Goal: Information Seeking & Learning: Learn about a topic

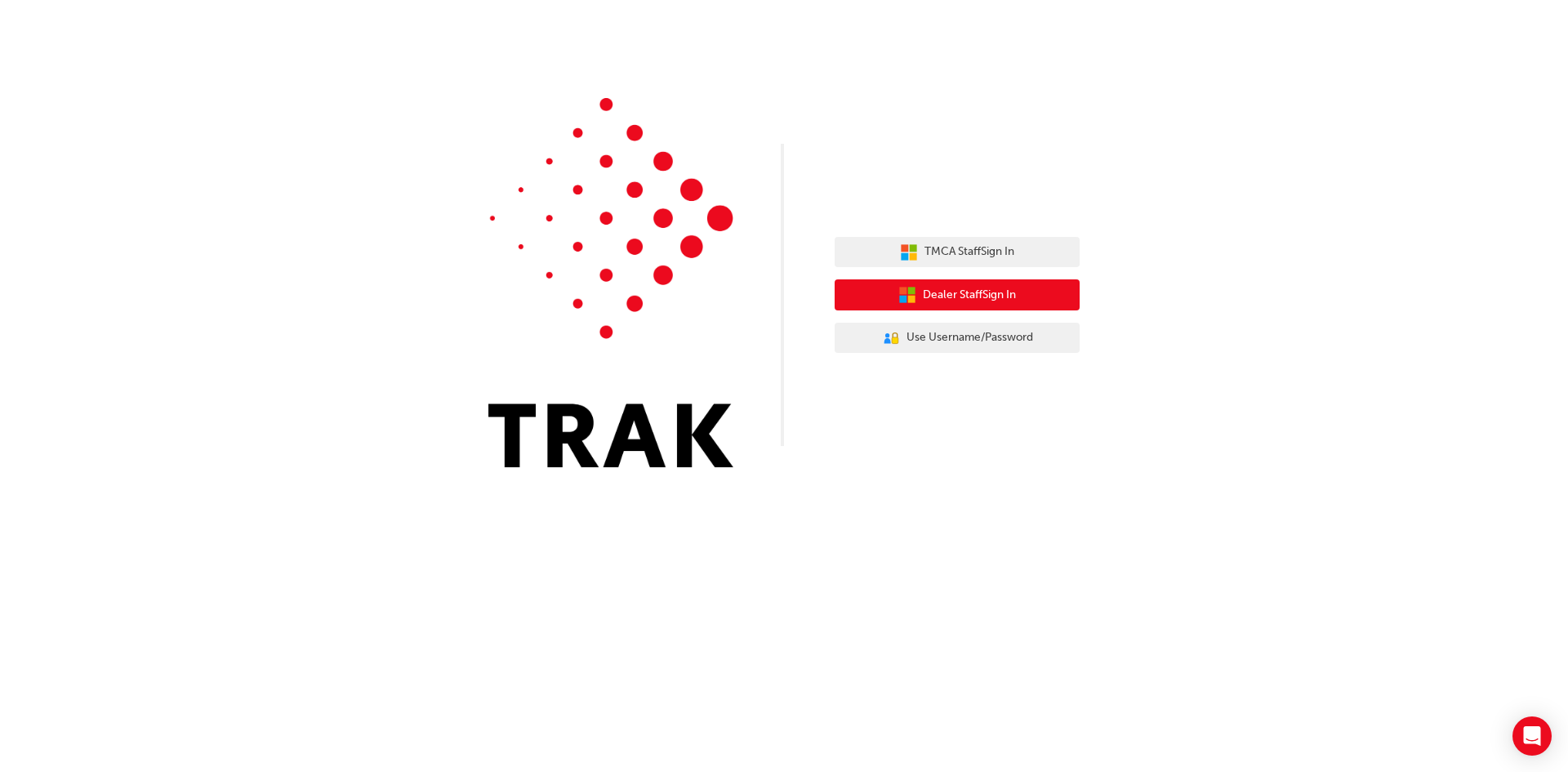
click at [1027, 296] on button "Dealer Staff Sign In" at bounding box center [958, 295] width 245 height 31
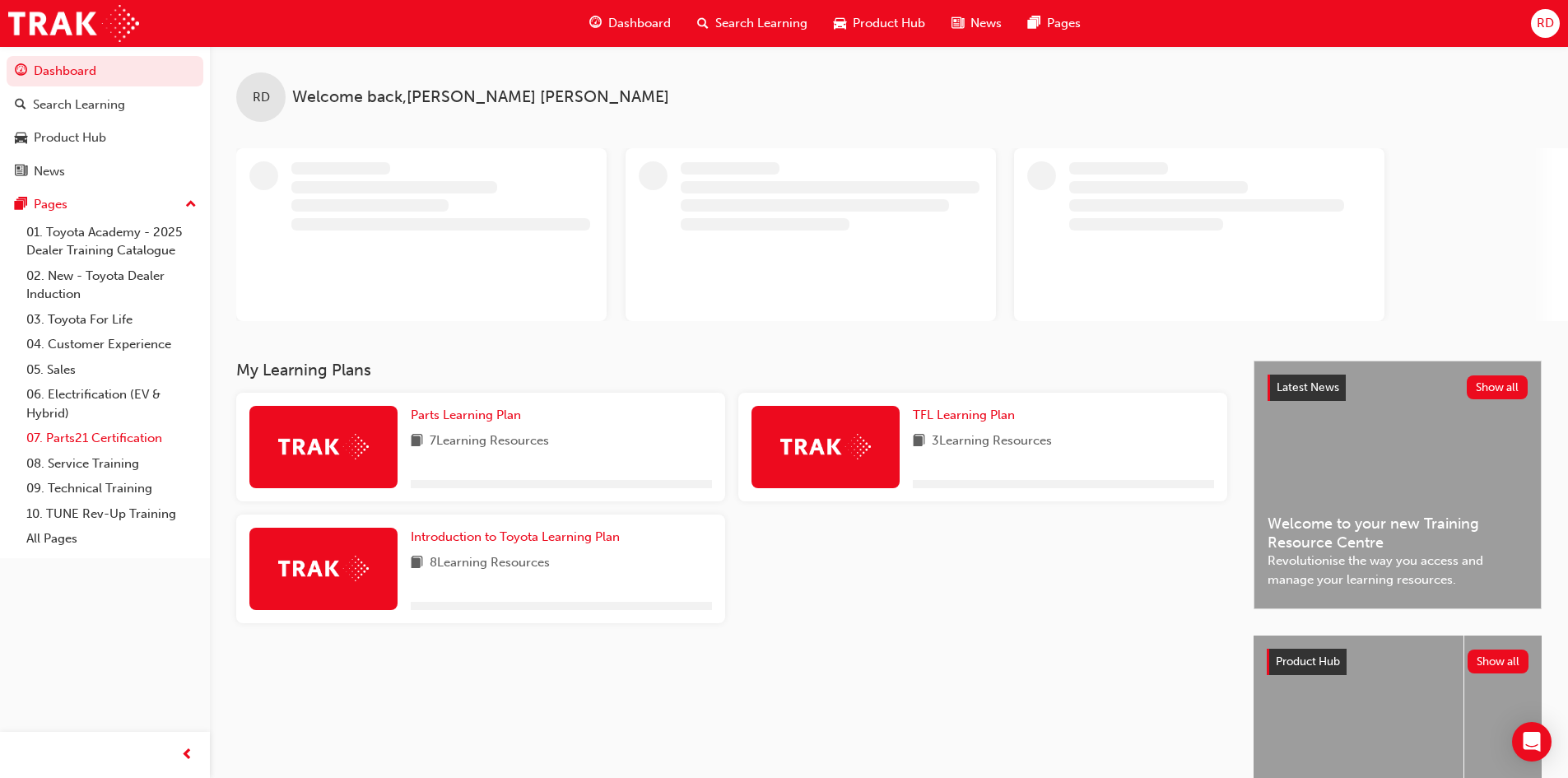
click at [74, 433] on link "07. Parts21 Certification" at bounding box center [111, 438] width 183 height 25
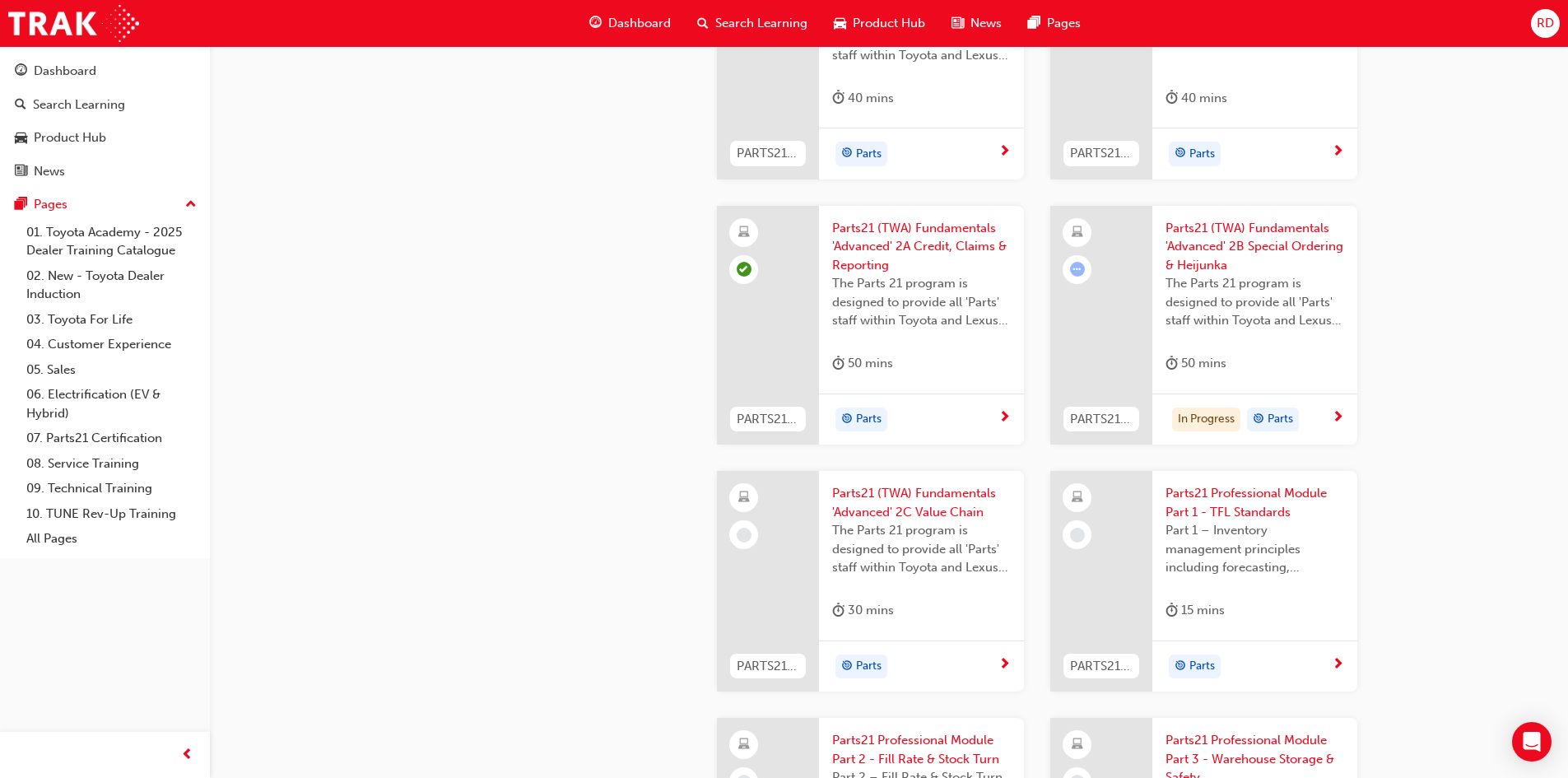
scroll to position [2222, 0]
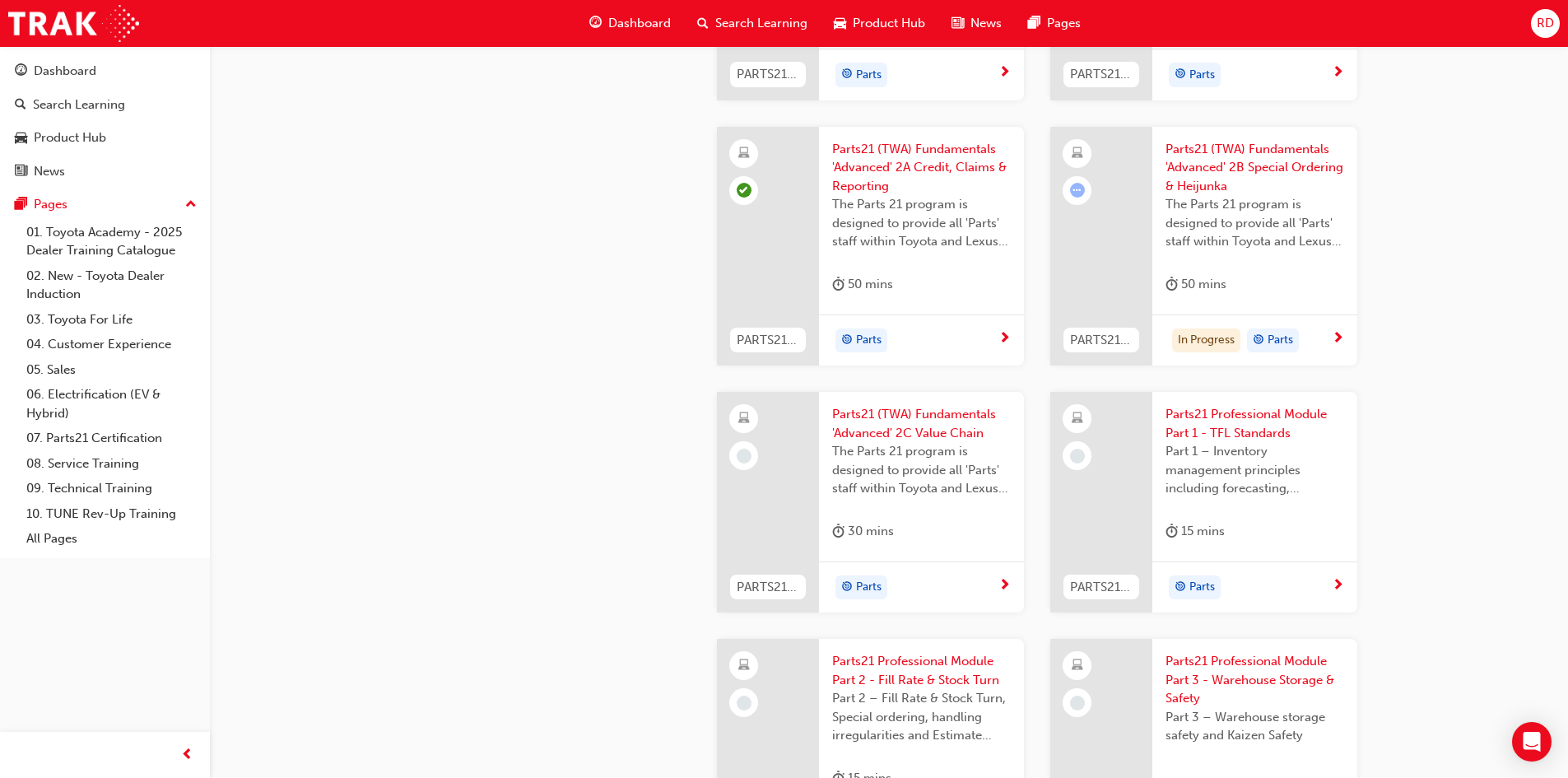
click at [1250, 152] on span "Parts21 (TWA) Fundamentals 'Advanced' 2B Special Ordering & Heijunka" at bounding box center [1254, 168] width 178 height 56
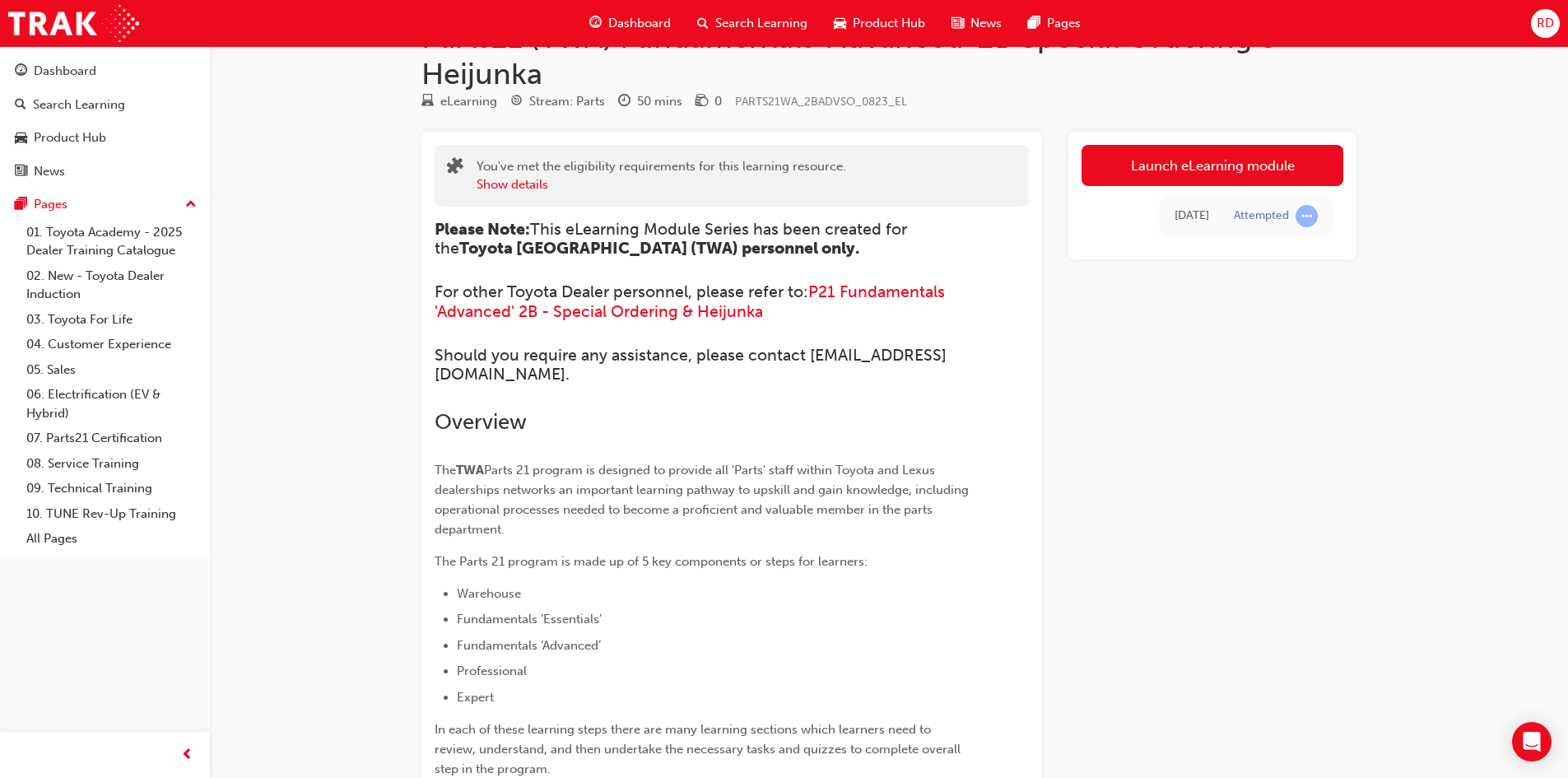
scroll to position [82, 0]
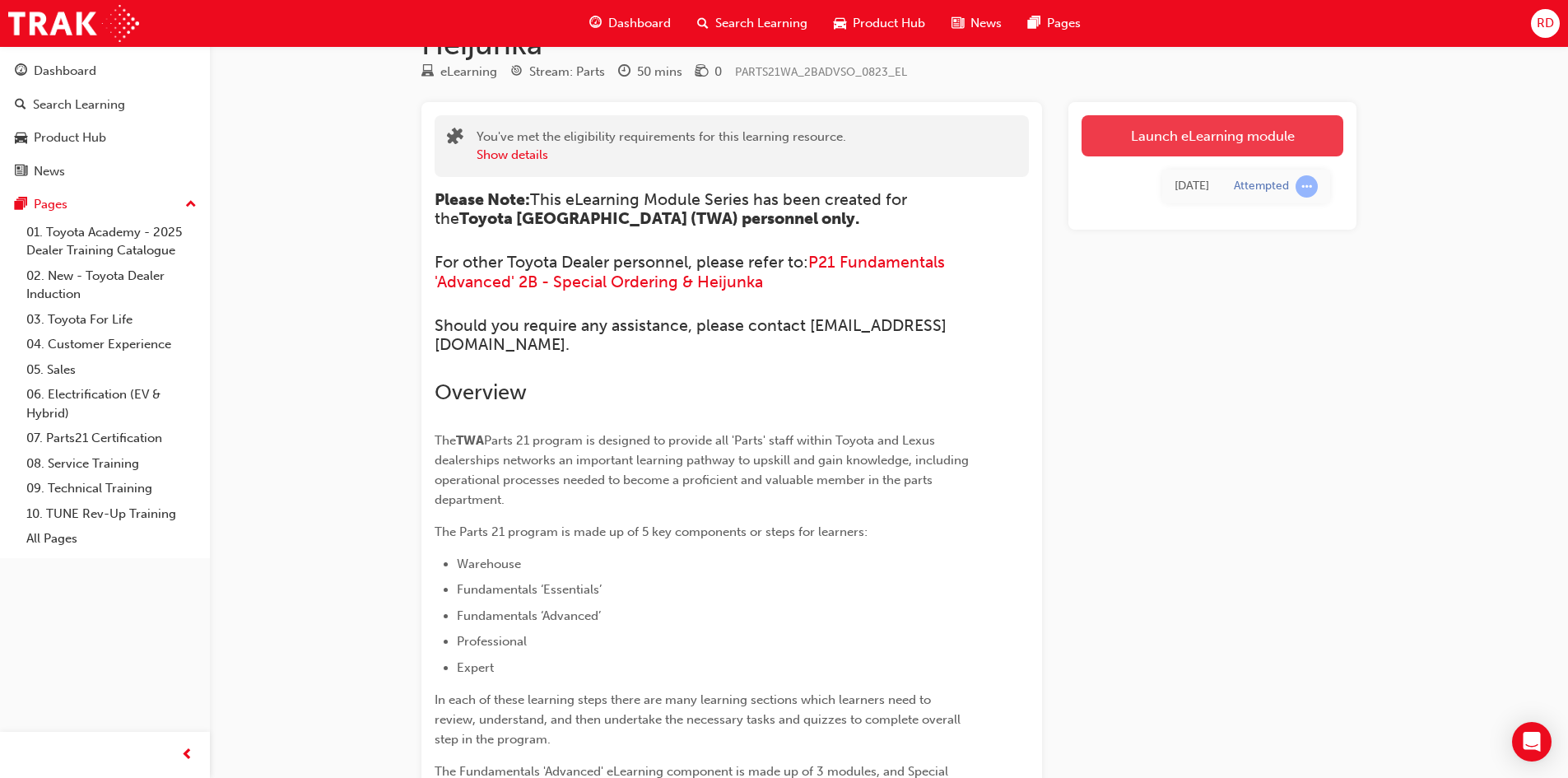
click at [1202, 136] on link "Launch eLearning module" at bounding box center [1212, 136] width 262 height 41
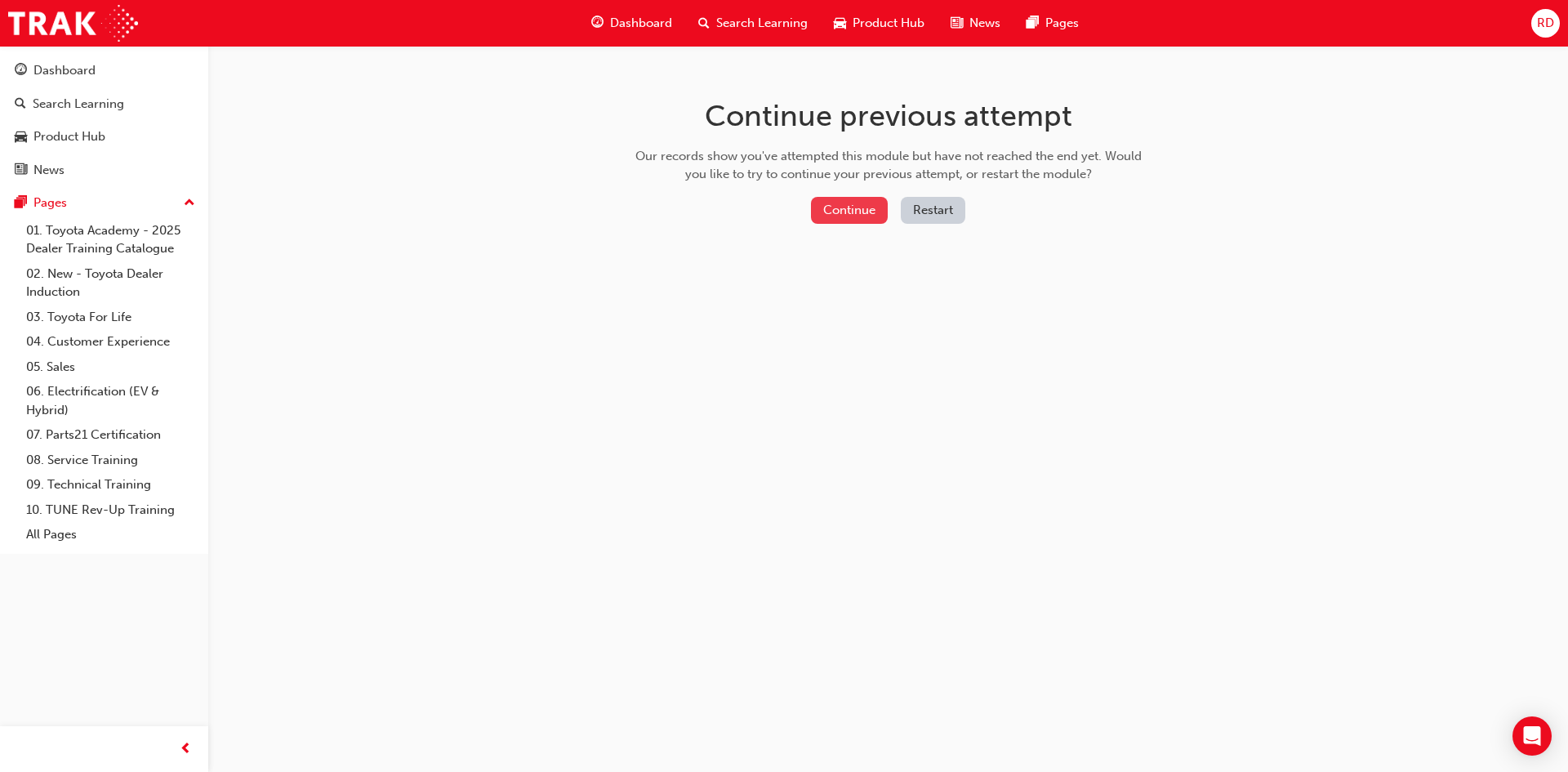
click at [840, 213] on button "Continue" at bounding box center [849, 210] width 77 height 27
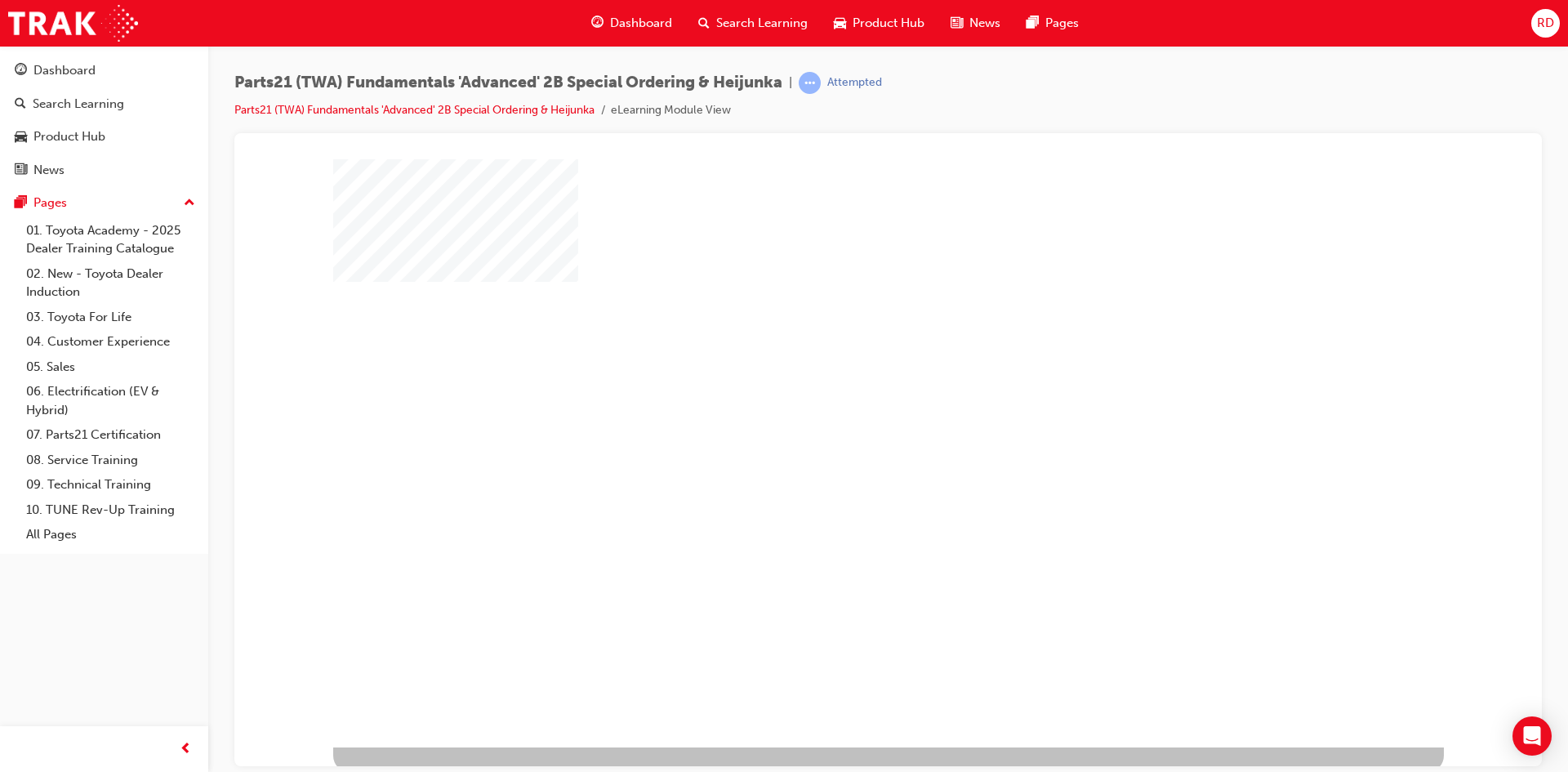
click at [937, 410] on div at bounding box center [889, 452] width 1110 height 588
click at [841, 405] on div "play" at bounding box center [841, 405] width 0 height 0
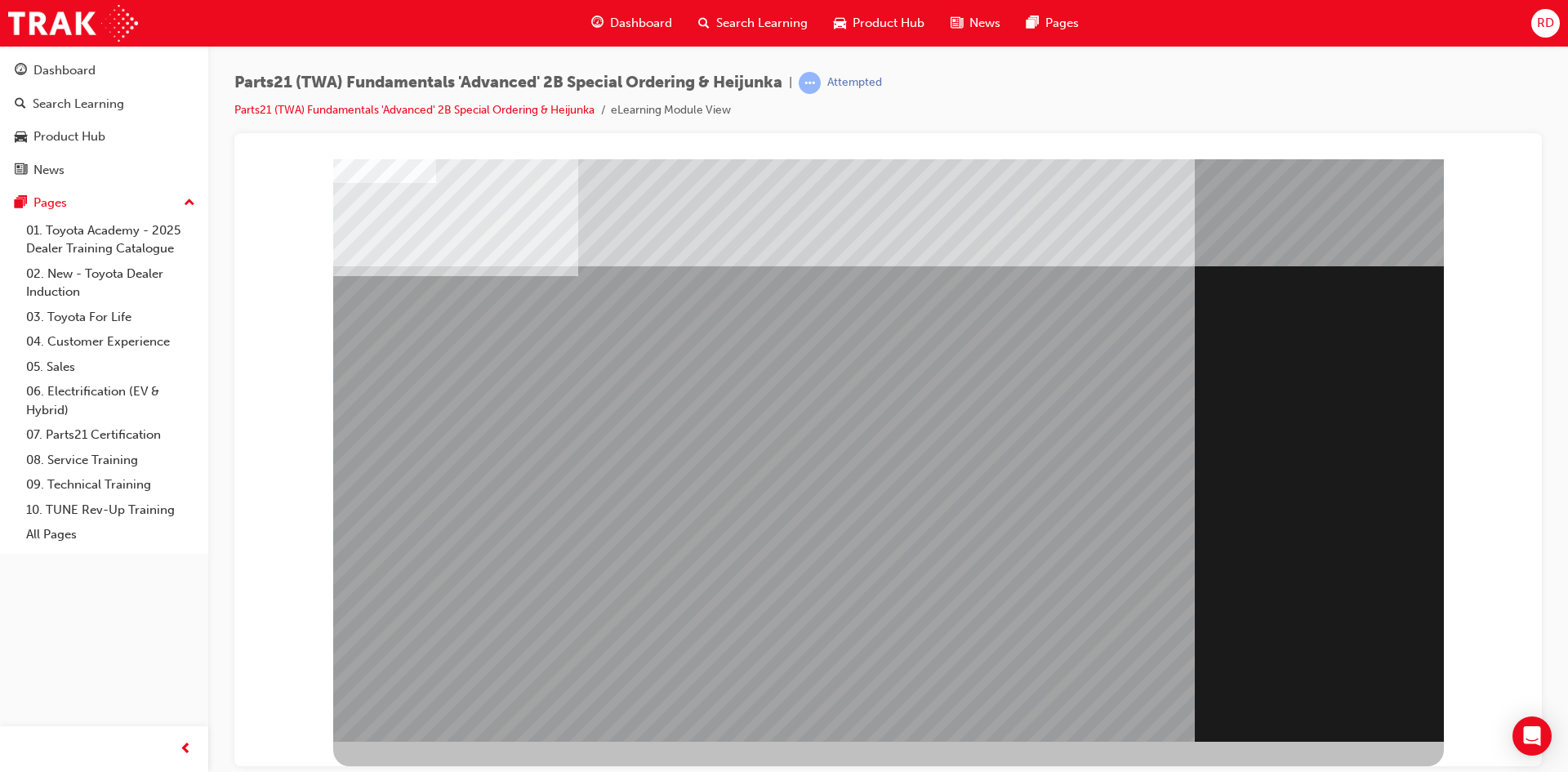
drag, startPoint x: 1084, startPoint y: 548, endPoint x: 1524, endPoint y: 735, distance: 478.1
click at [1524, 735] on icon "Open Intercom Messenger" at bounding box center [1531, 736] width 18 height 21
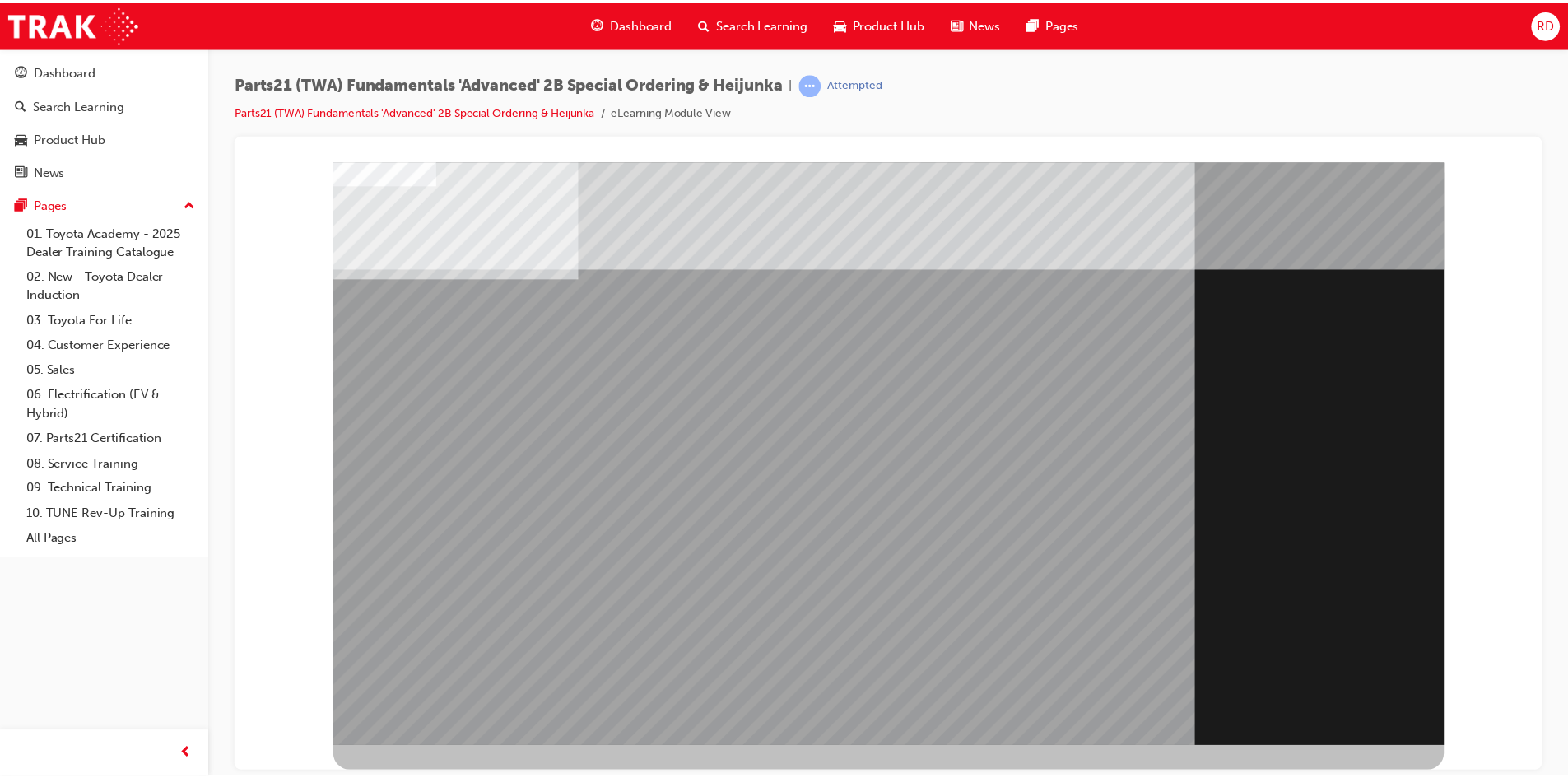
scroll to position [0, 0]
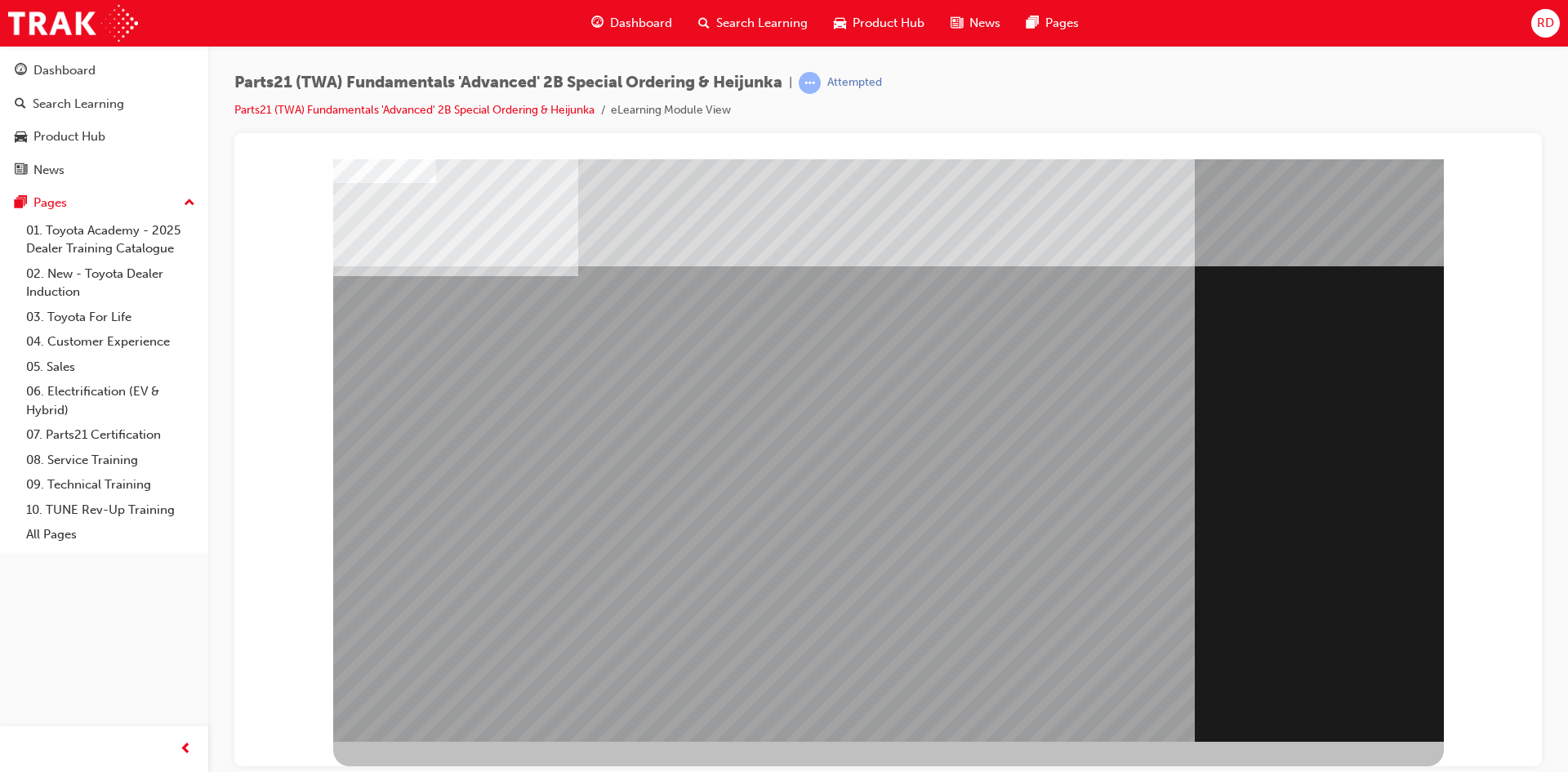
click at [610, 27] on span "Dashboard" at bounding box center [641, 22] width 62 height 18
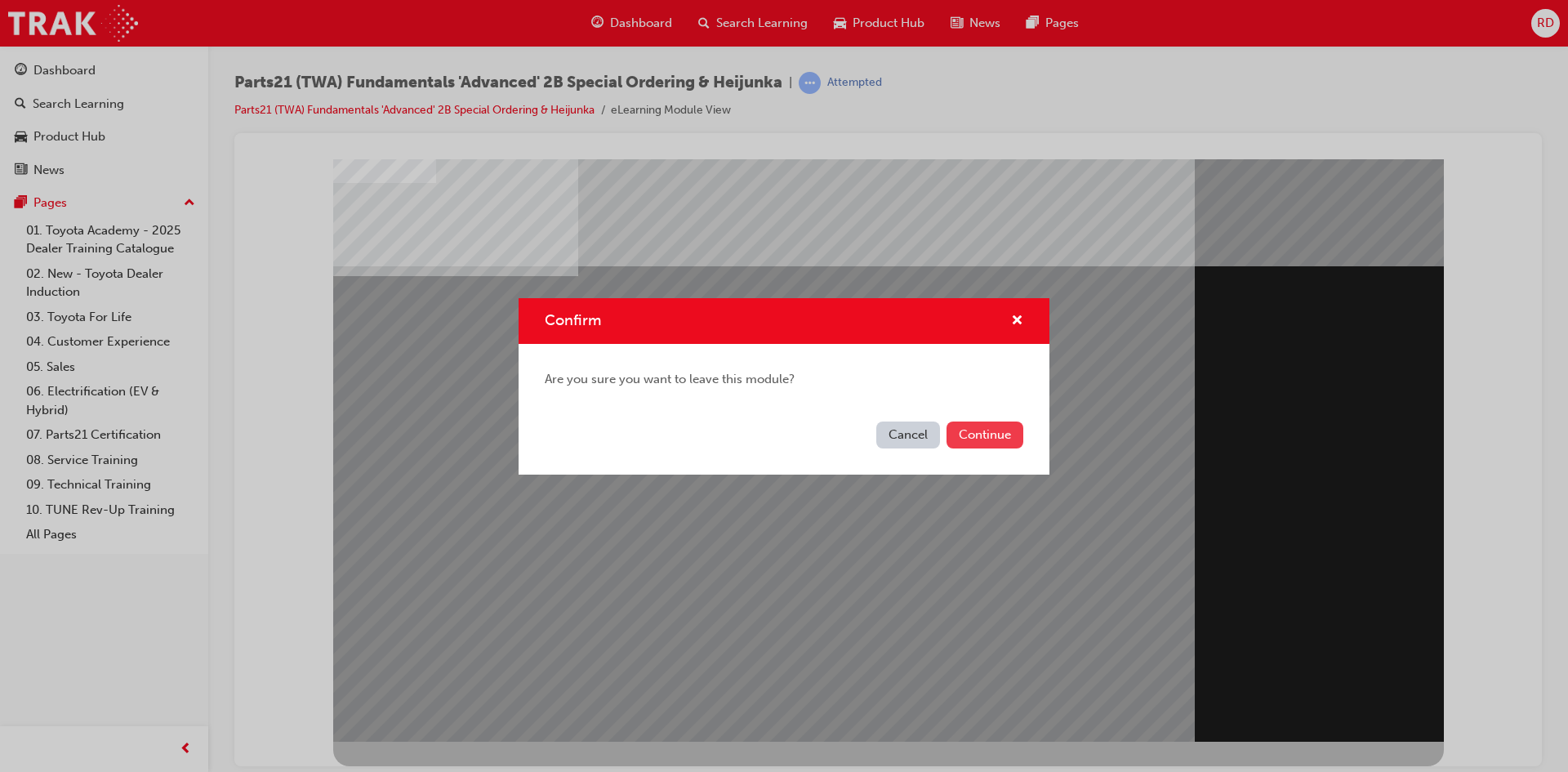
click at [972, 438] on button "Continue" at bounding box center [985, 435] width 77 height 27
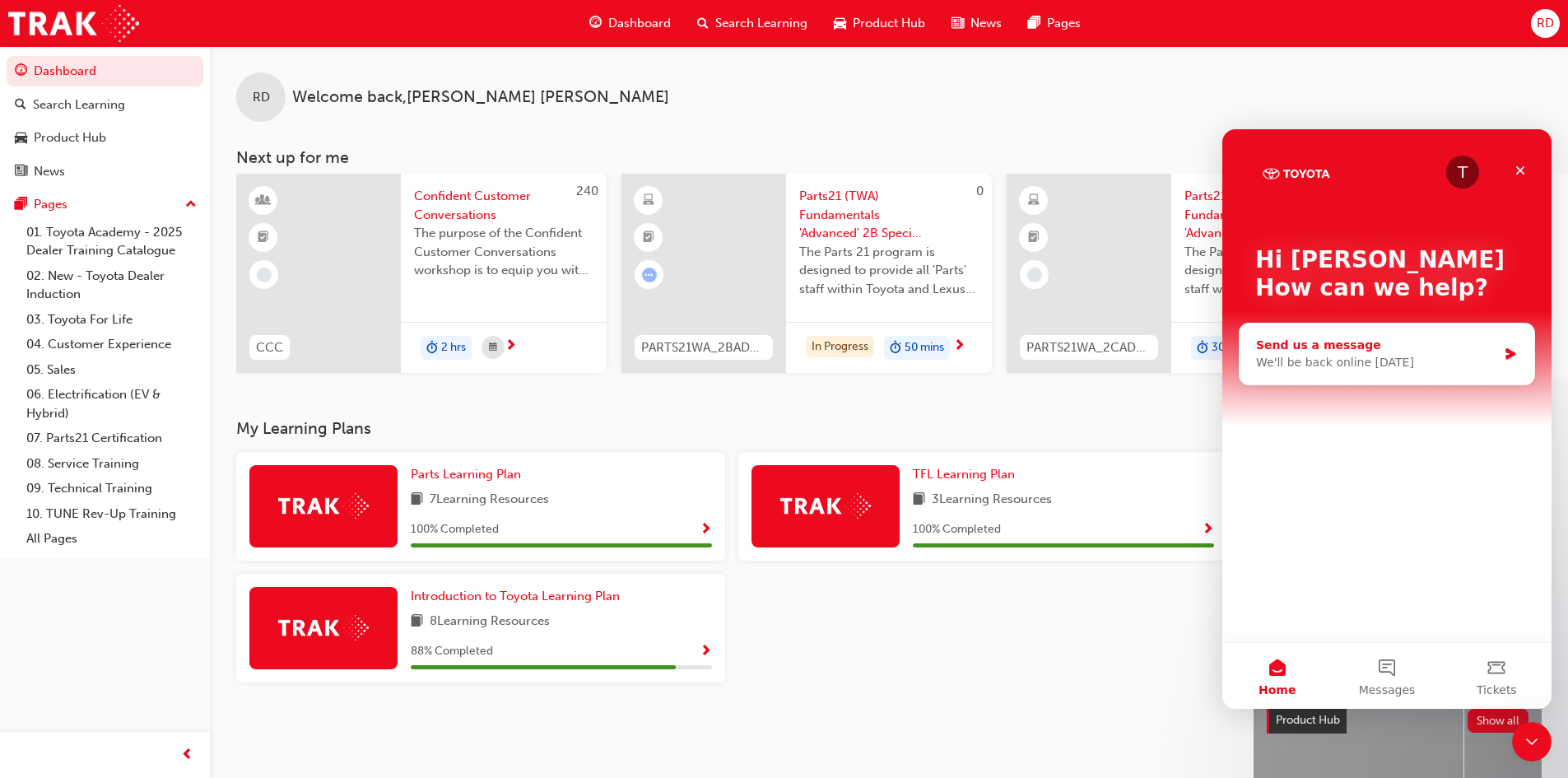
click at [1371, 365] on div "We'll be back online tomorrow" at bounding box center [1377, 363] width 241 height 18
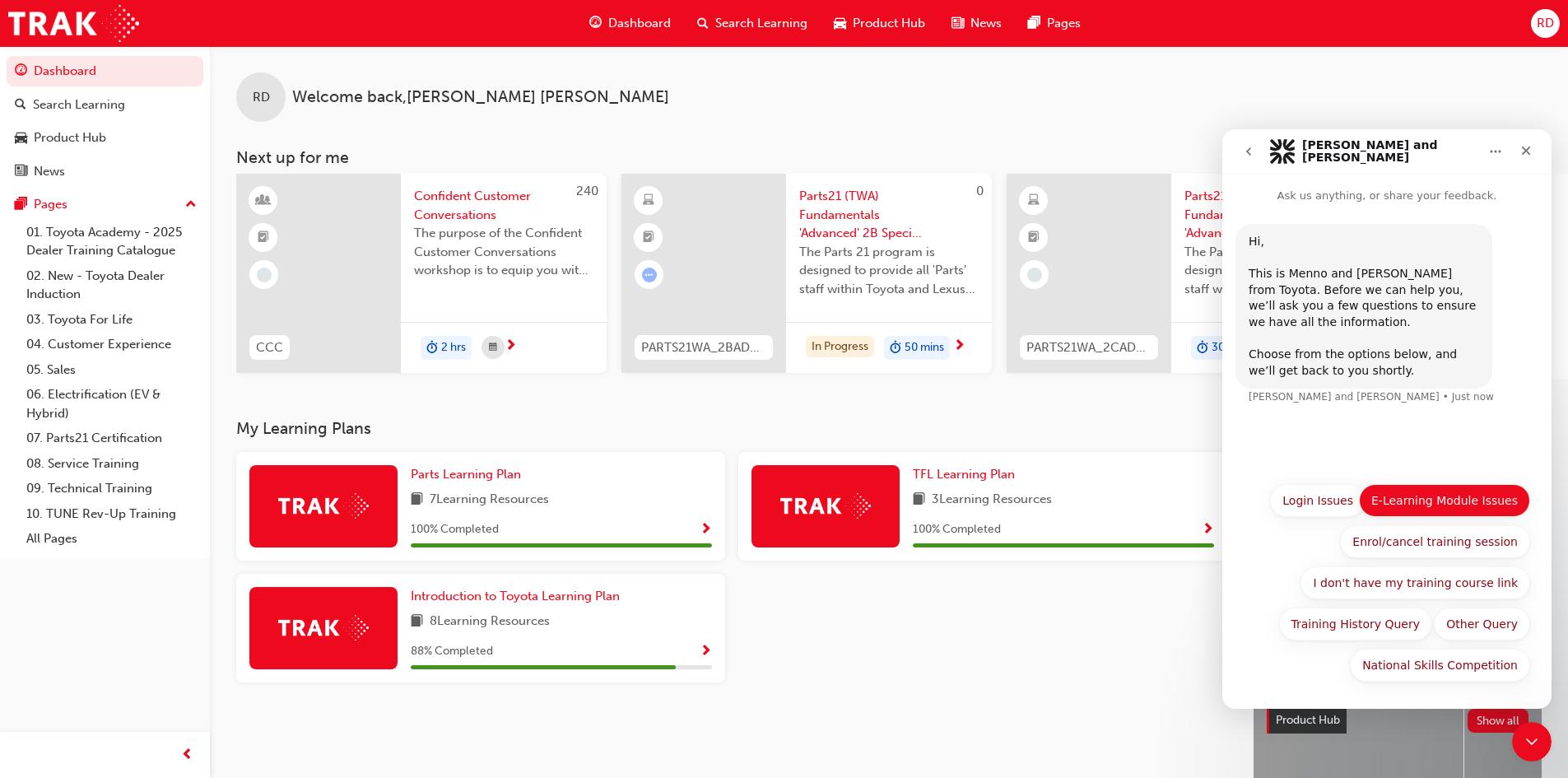
click at [1435, 502] on button "E-Learning Module Issues" at bounding box center [1445, 501] width 172 height 33
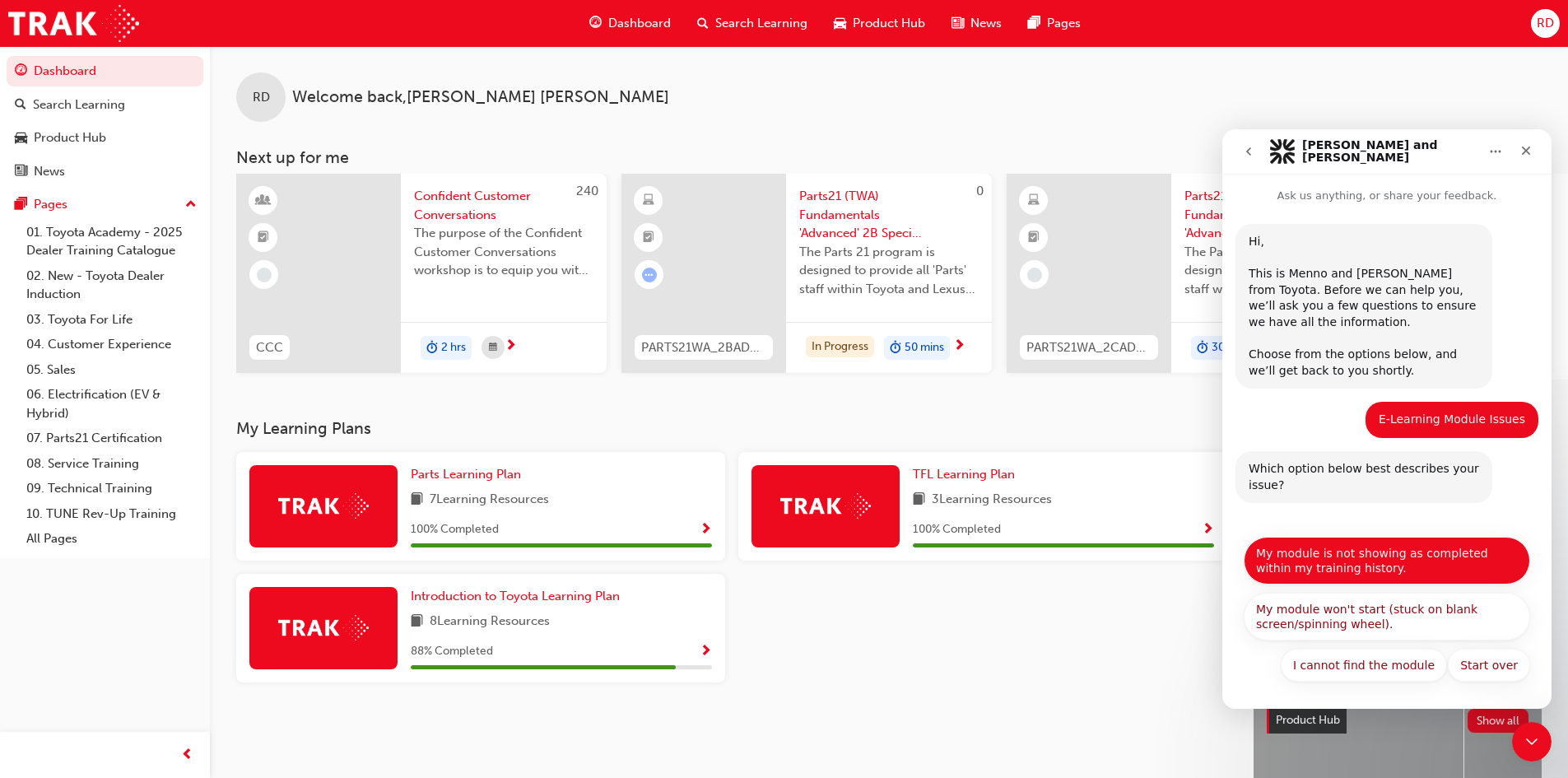
click at [1387, 561] on button "My module is not showing as completed within my training history." at bounding box center [1387, 560] width 286 height 48
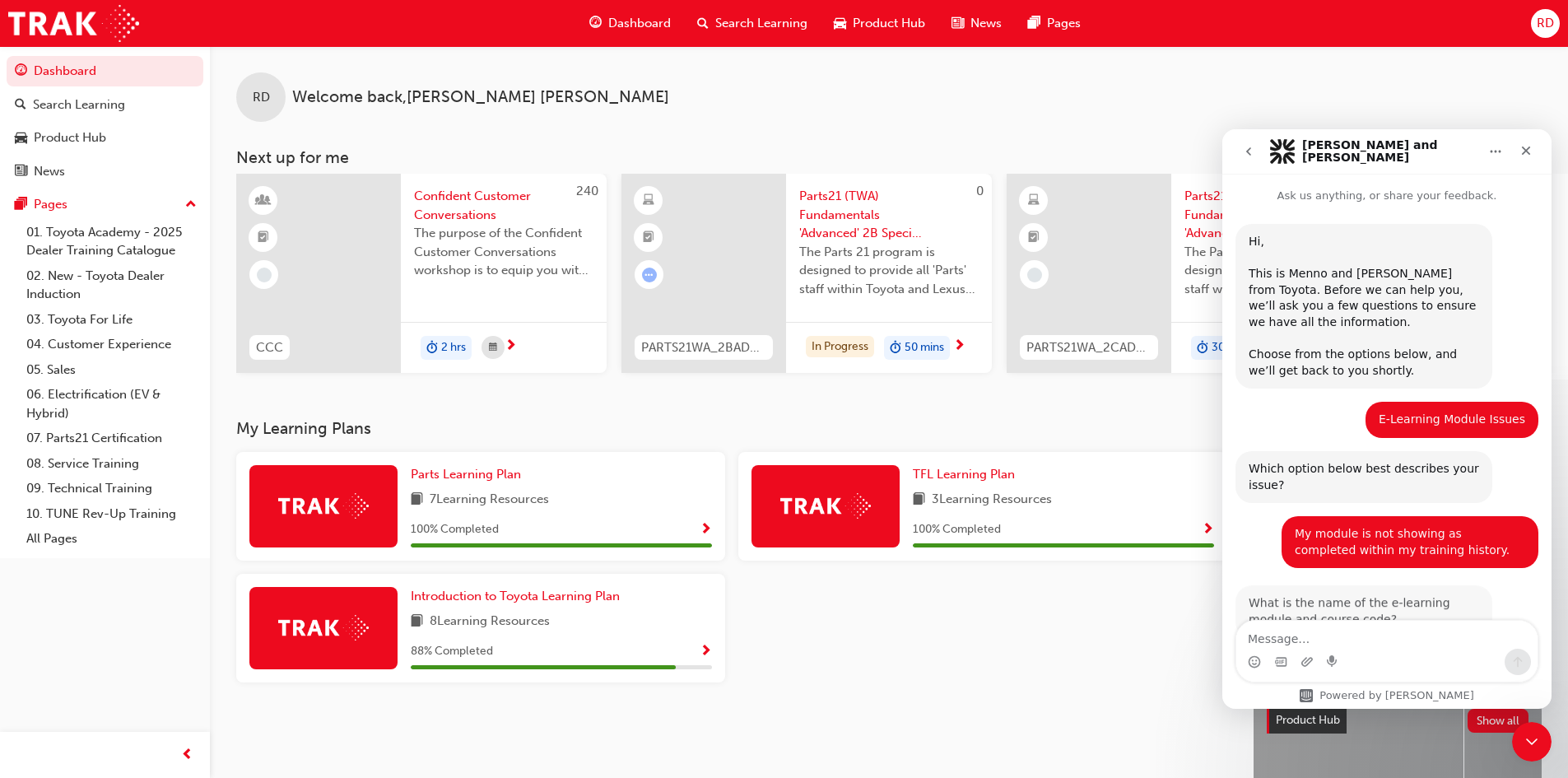
scroll to position [48, 0]
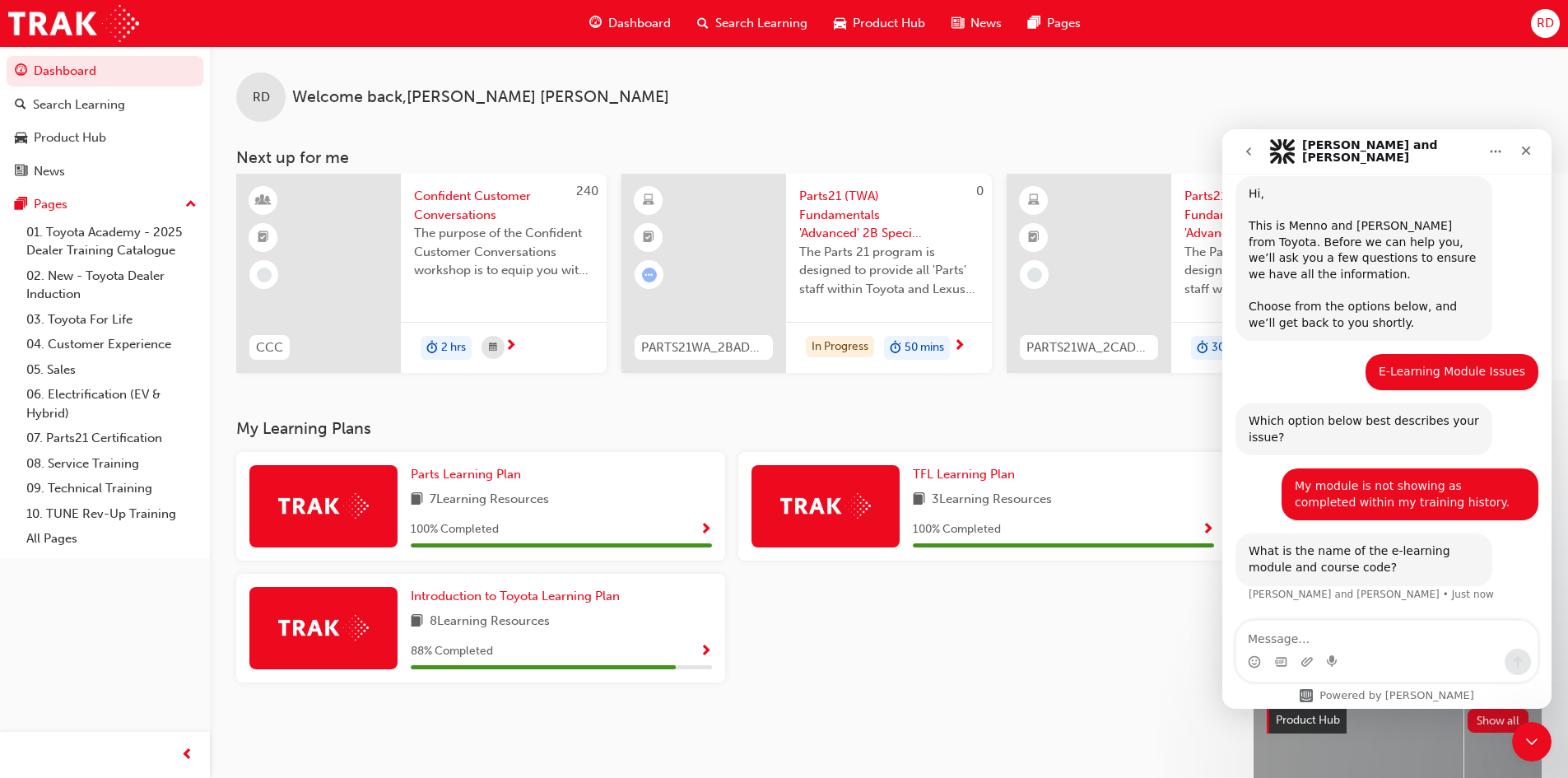
click at [1316, 638] on textarea "Message…" at bounding box center [1387, 634] width 301 height 28
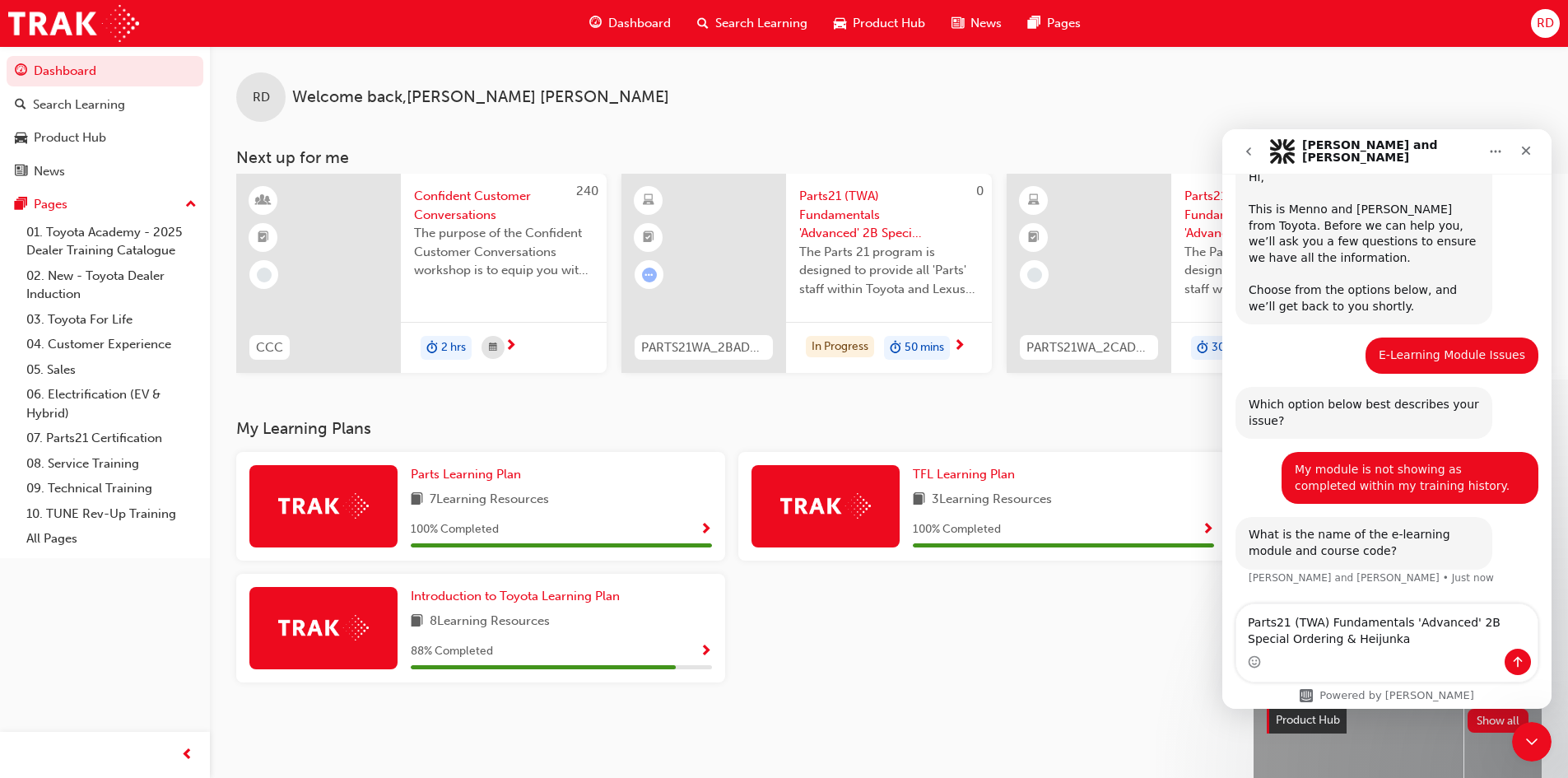
type textarea "Parts21 (TWA) Fundamentals 'Advanced' 2B Special Ordering & Heijunka"
click at [1509, 663] on button "Send a message…" at bounding box center [1518, 661] width 26 height 26
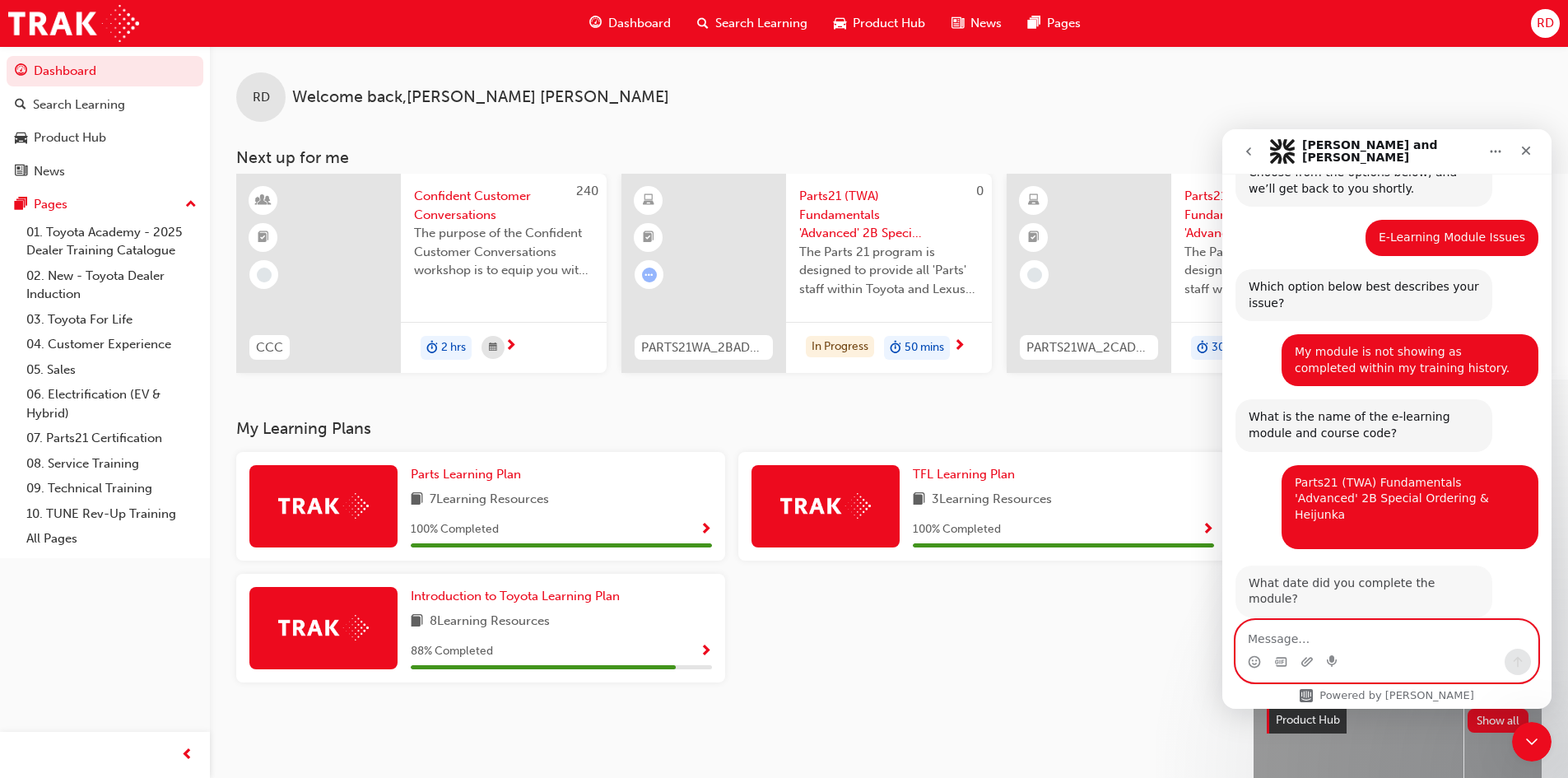
scroll to position [177, 0]
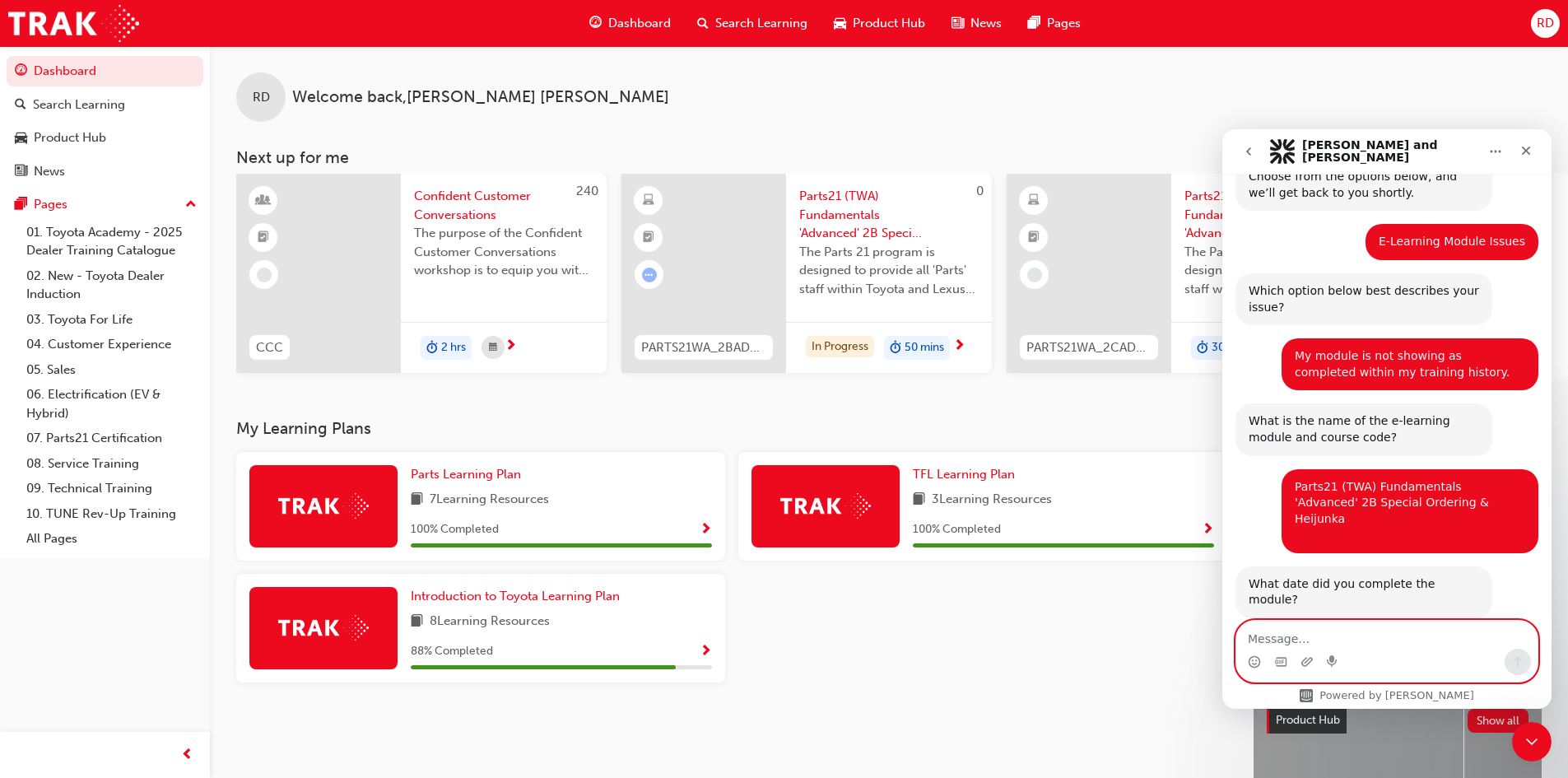
click at [1346, 637] on textarea "Message…" at bounding box center [1387, 634] width 301 height 28
type textarea "today"
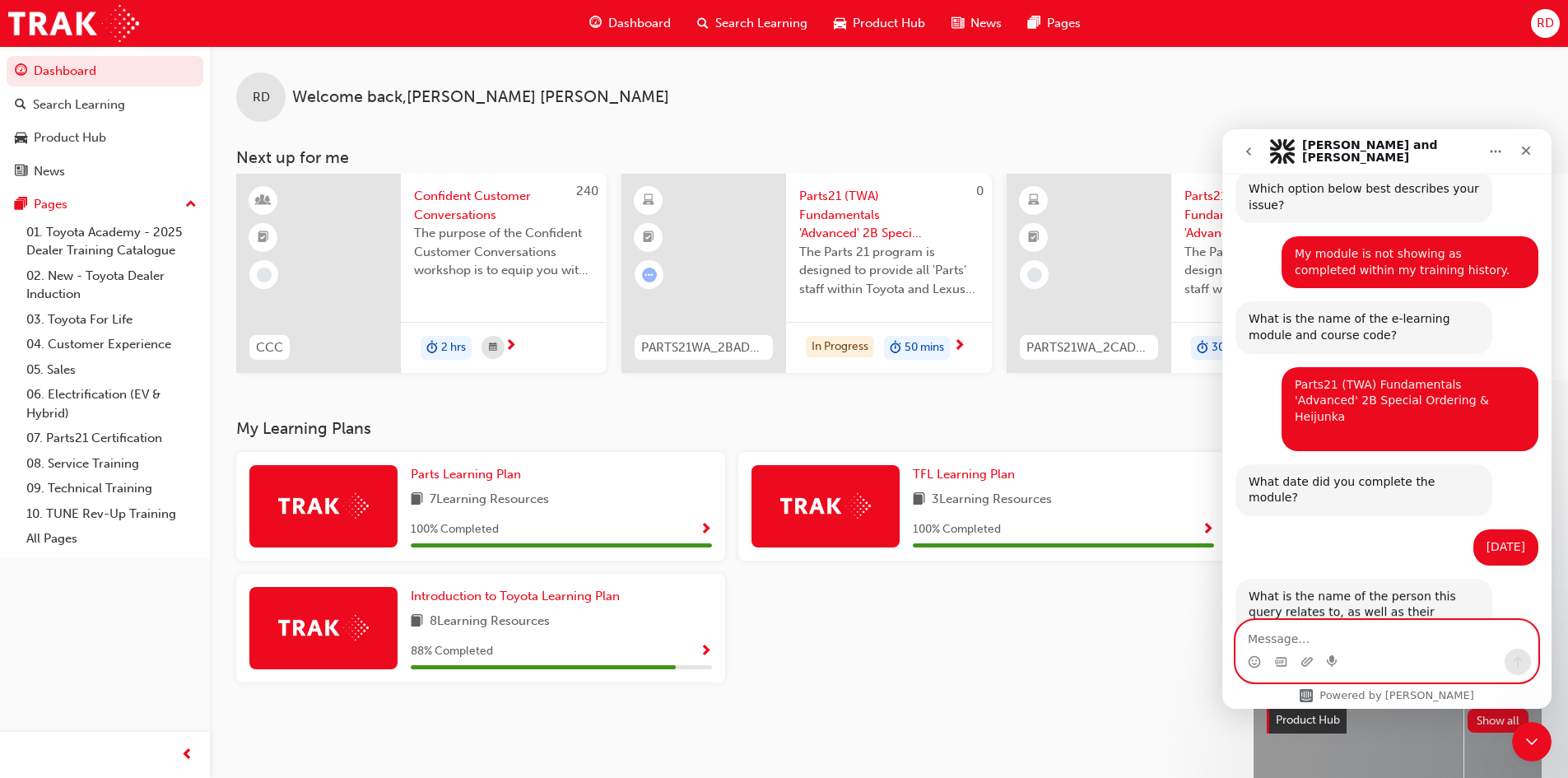
scroll to position [308, 0]
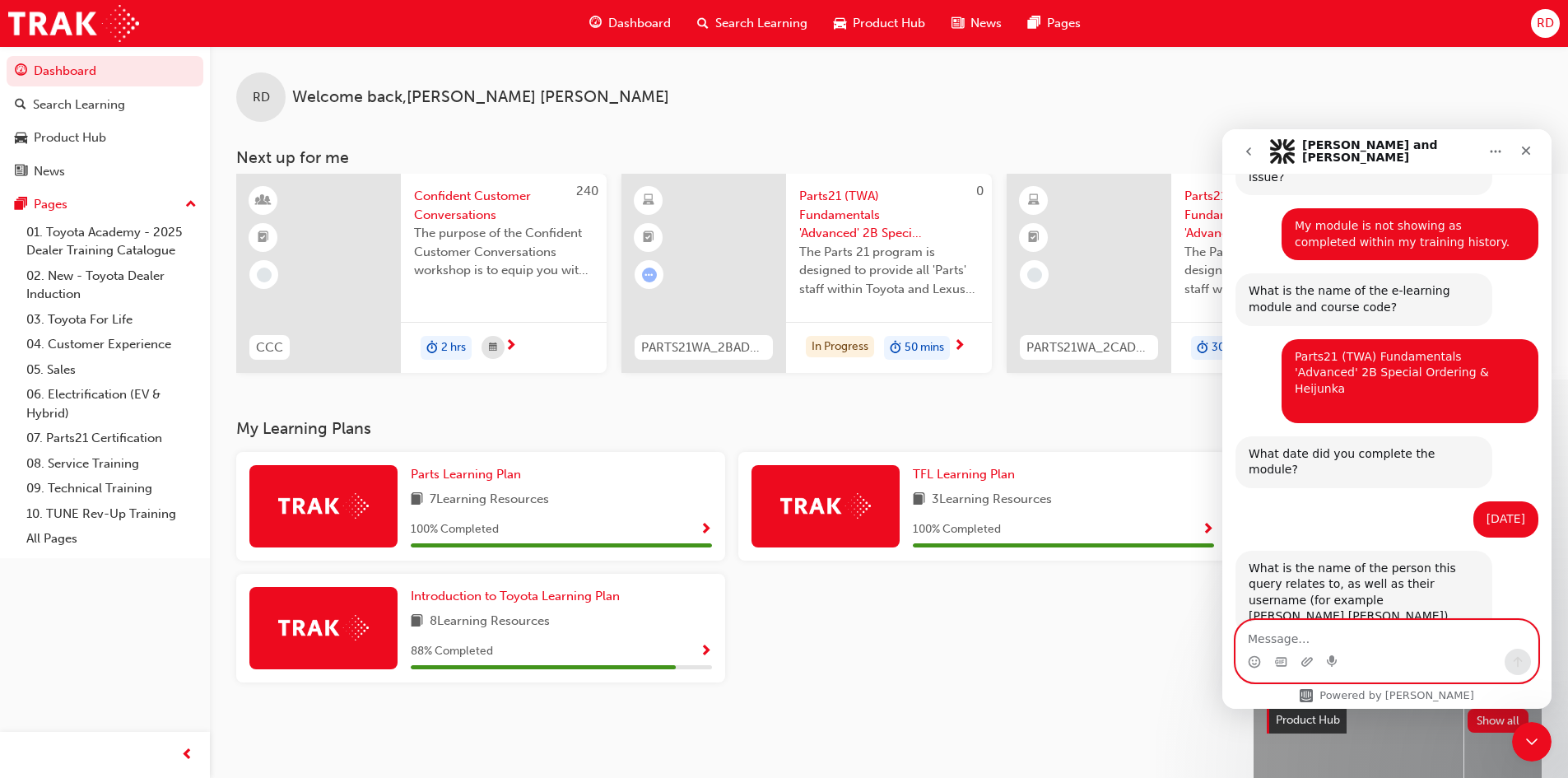
click at [1320, 632] on textarea "Message…" at bounding box center [1387, 634] width 301 height 28
type textarea "riccardo dyer"
click at [1515, 656] on icon "Send a message…" at bounding box center [1517, 661] width 13 height 13
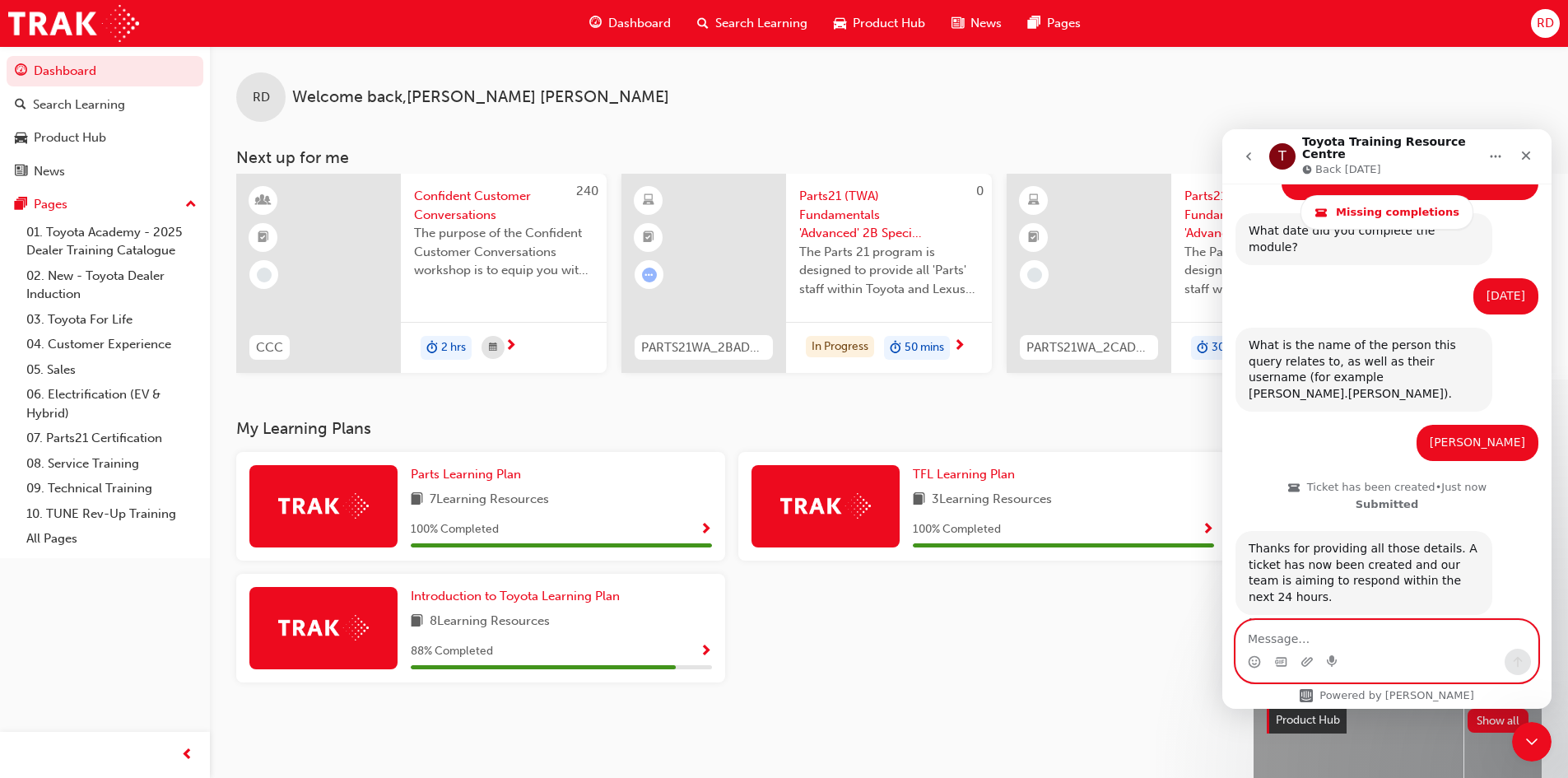
scroll to position [588, 0]
click at [1127, 661] on div at bounding box center [983, 634] width 502 height 122
click at [1538, 149] on div "Close" at bounding box center [1526, 156] width 29 height 29
